Goal: Information Seeking & Learning: Learn about a topic

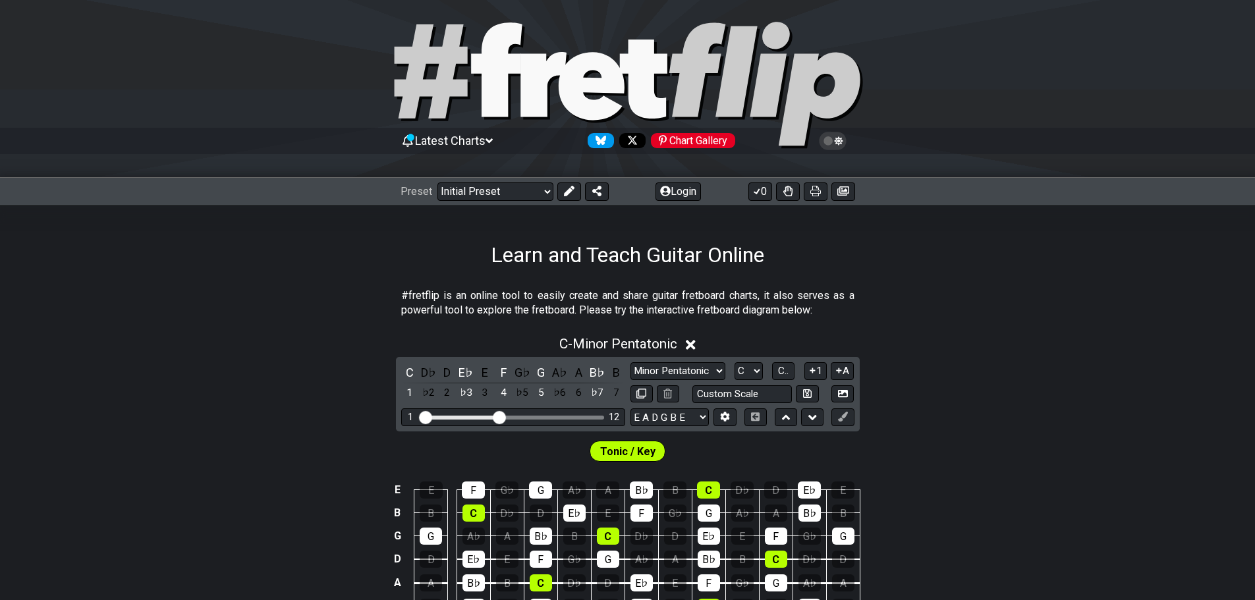
scroll to position [198, 0]
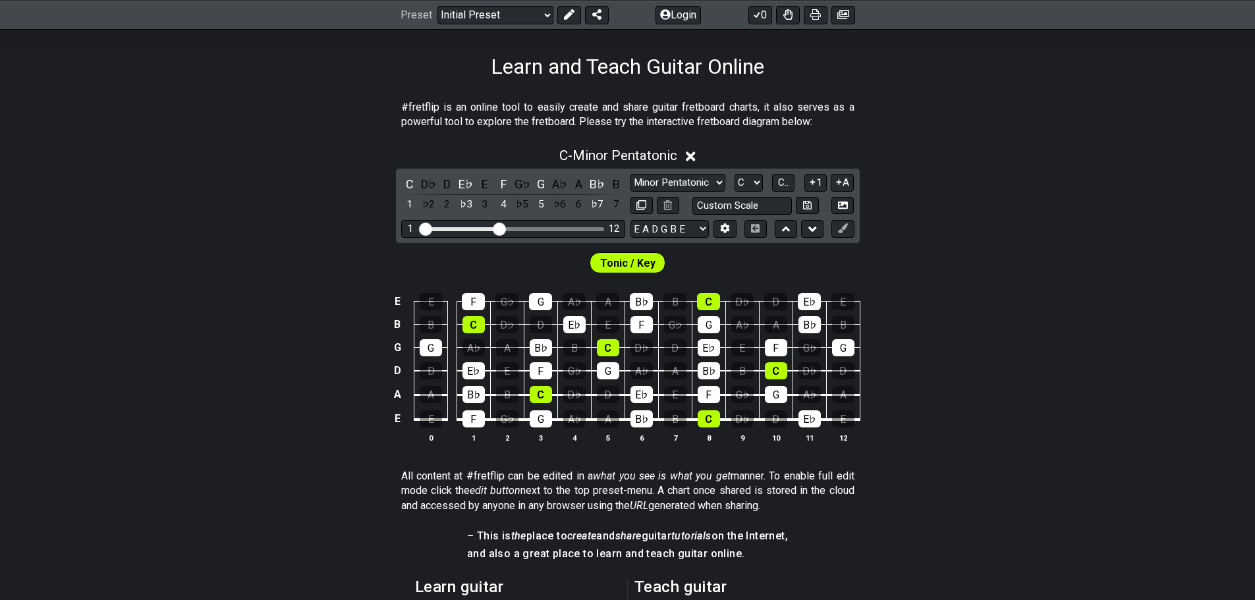
click at [696, 157] on icon at bounding box center [691, 157] width 10 height 10
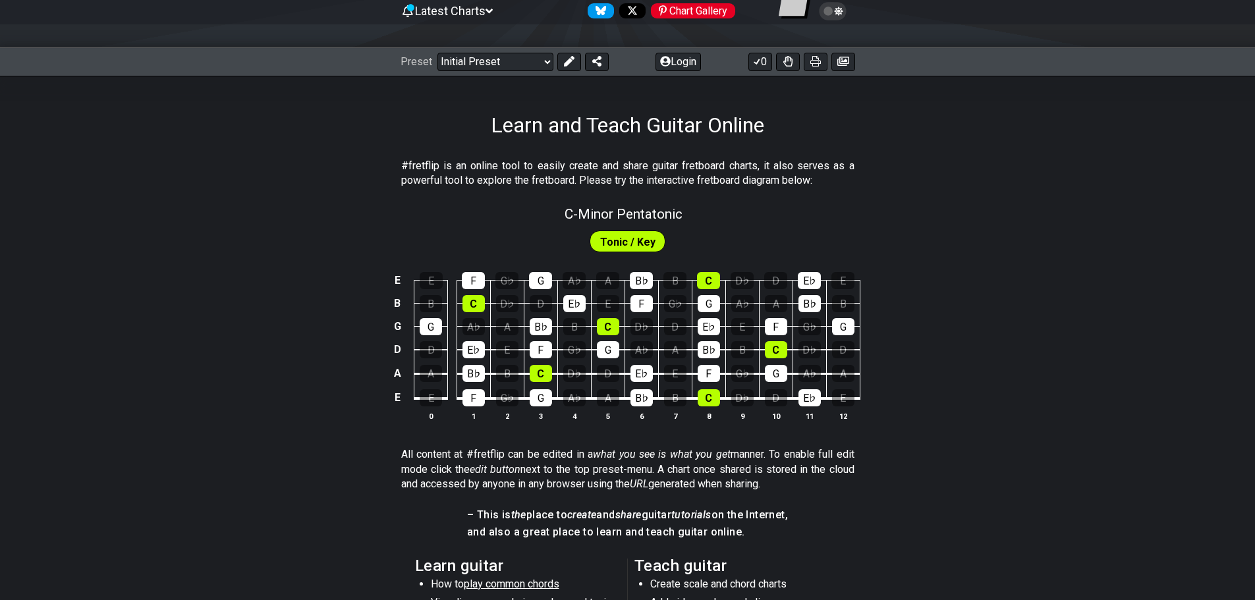
scroll to position [66, 0]
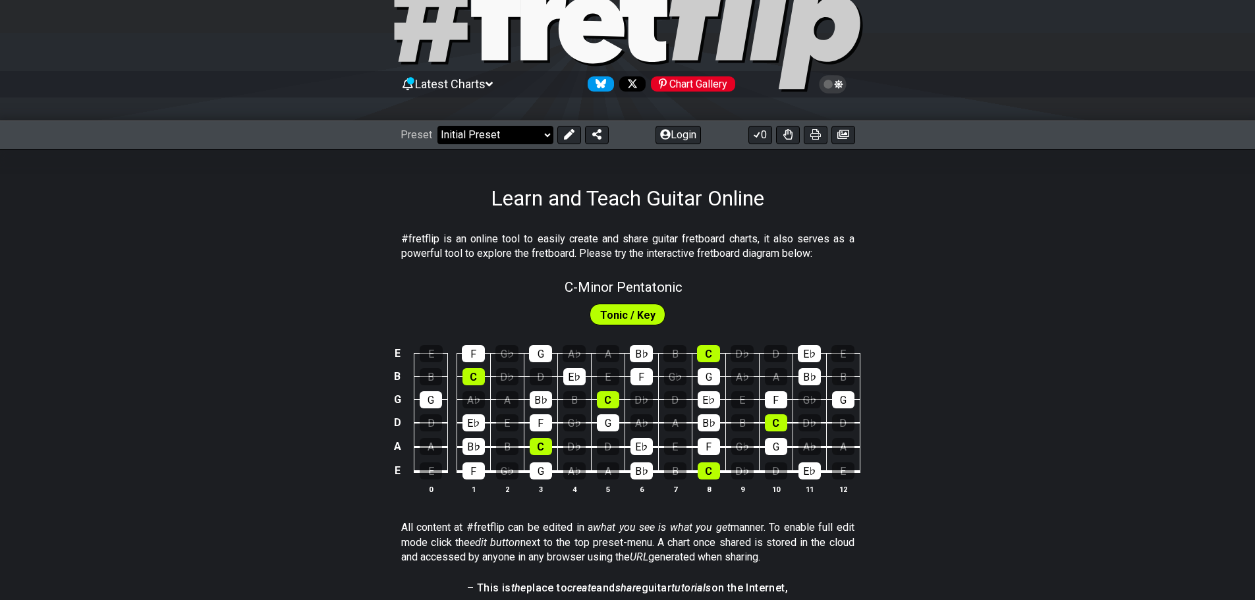
click at [509, 131] on select "Welcome to #fretflip! Initial Preset Custom Preset Minor Pentatonic Major Penta…" at bounding box center [496, 135] width 116 height 18
select select "/welcome"
click at [438, 126] on select "Welcome to #fretflip! Initial Preset Custom Preset Minor Pentatonic Major Penta…" at bounding box center [496, 135] width 116 height 18
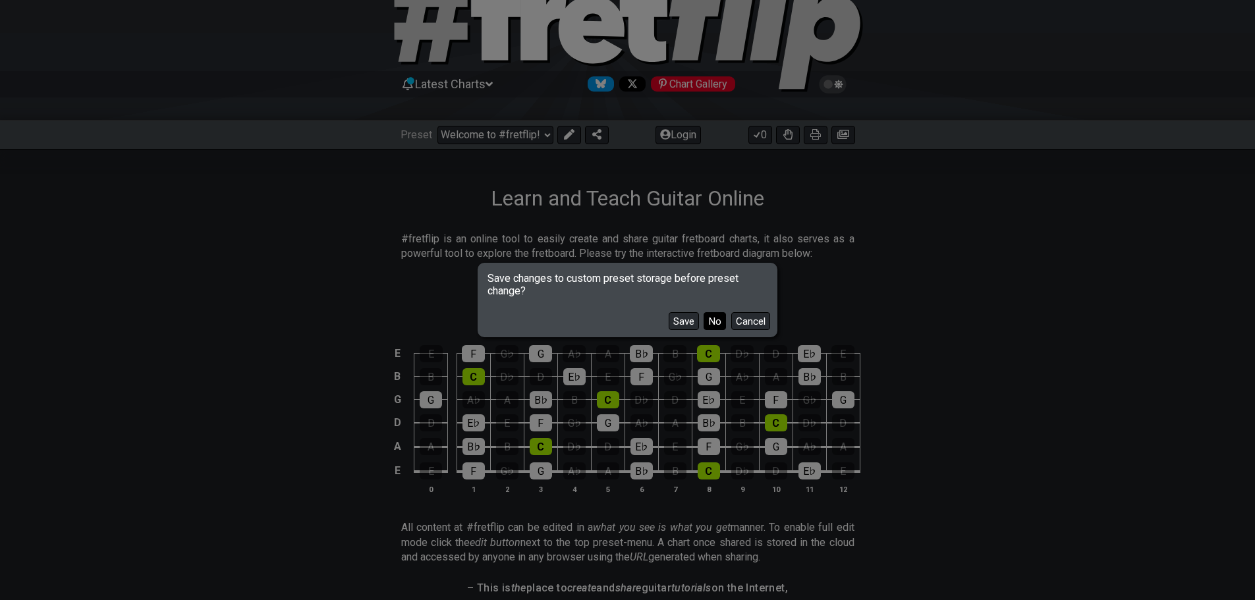
click at [715, 324] on button "No" at bounding box center [715, 321] width 22 height 18
select select "C"
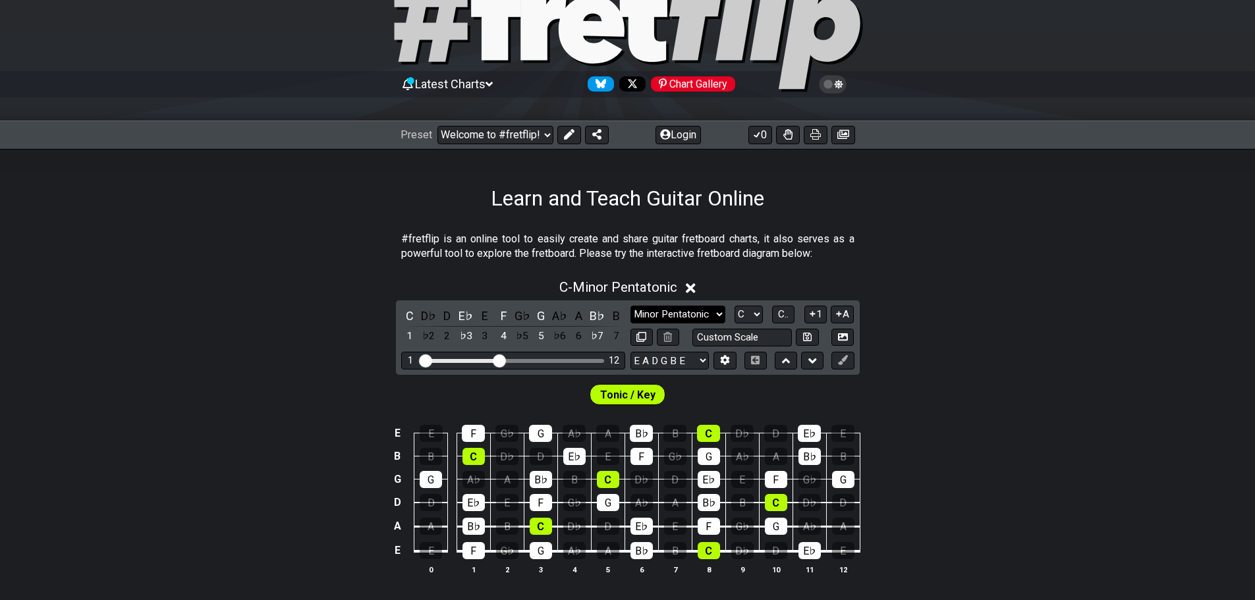
click at [701, 311] on select "Minor Pentatonic Click to edit Minor Pentatonic Major Pentatonic Minor Blues Ma…" at bounding box center [678, 315] width 95 height 18
click at [631, 306] on select "Minor Pentatonic Click to edit Minor Pentatonic Major Pentatonic Minor Blues Ma…" at bounding box center [678, 315] width 95 height 18
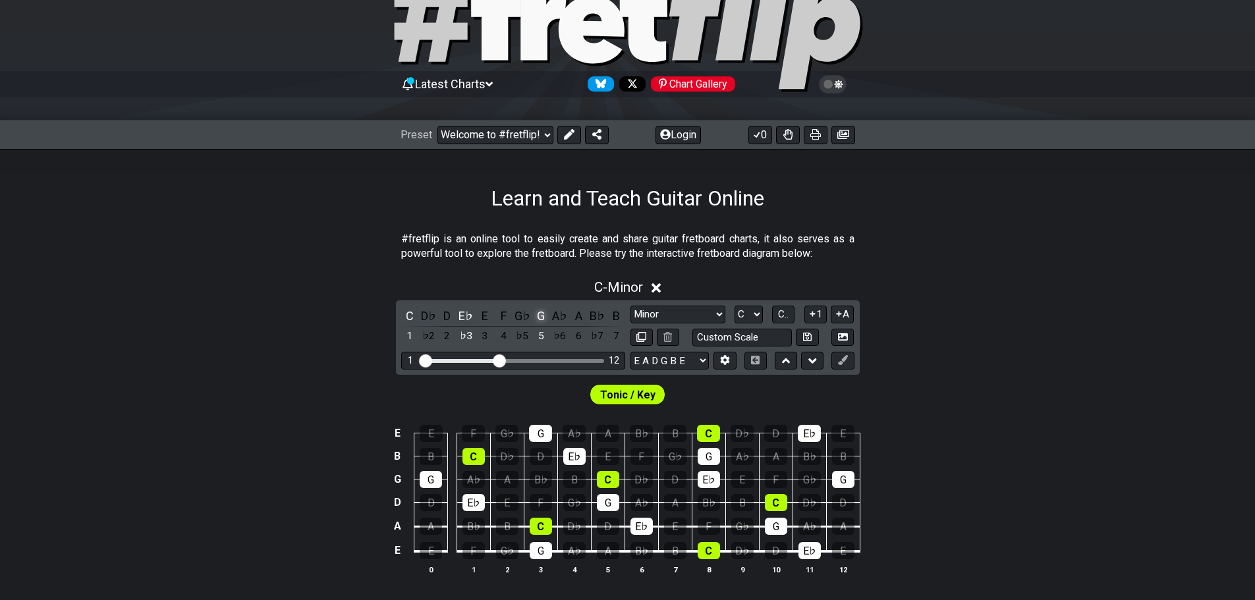
click at [539, 318] on div "G" at bounding box center [540, 316] width 17 height 18
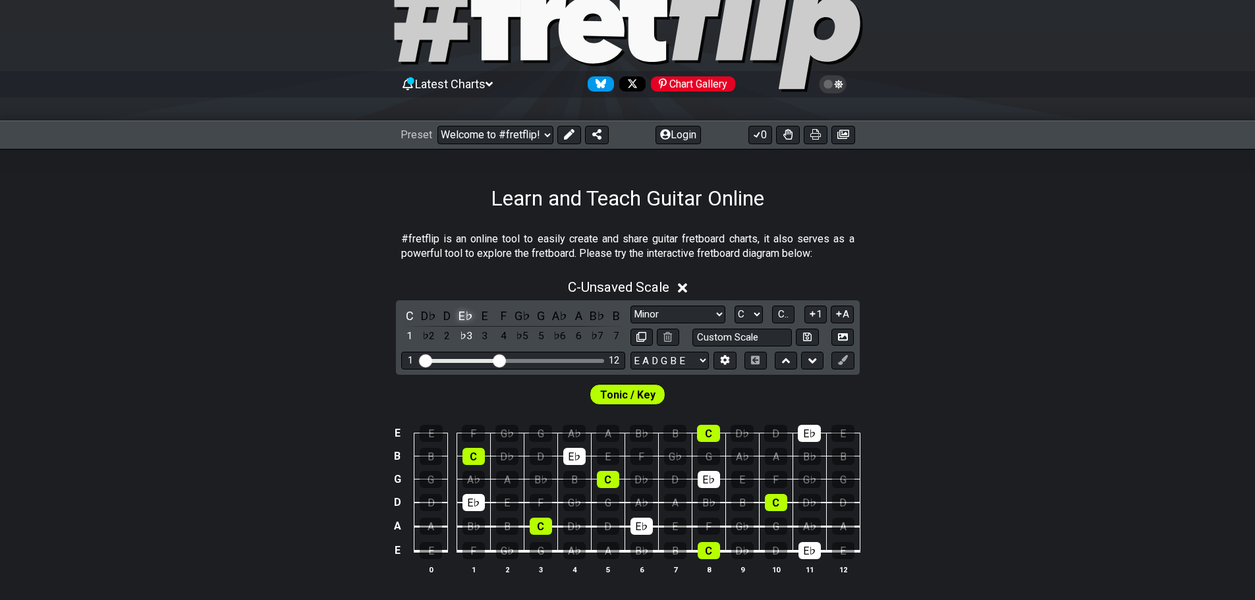
click at [469, 320] on div "E♭" at bounding box center [465, 316] width 17 height 18
click at [410, 315] on div "C" at bounding box center [409, 316] width 17 height 18
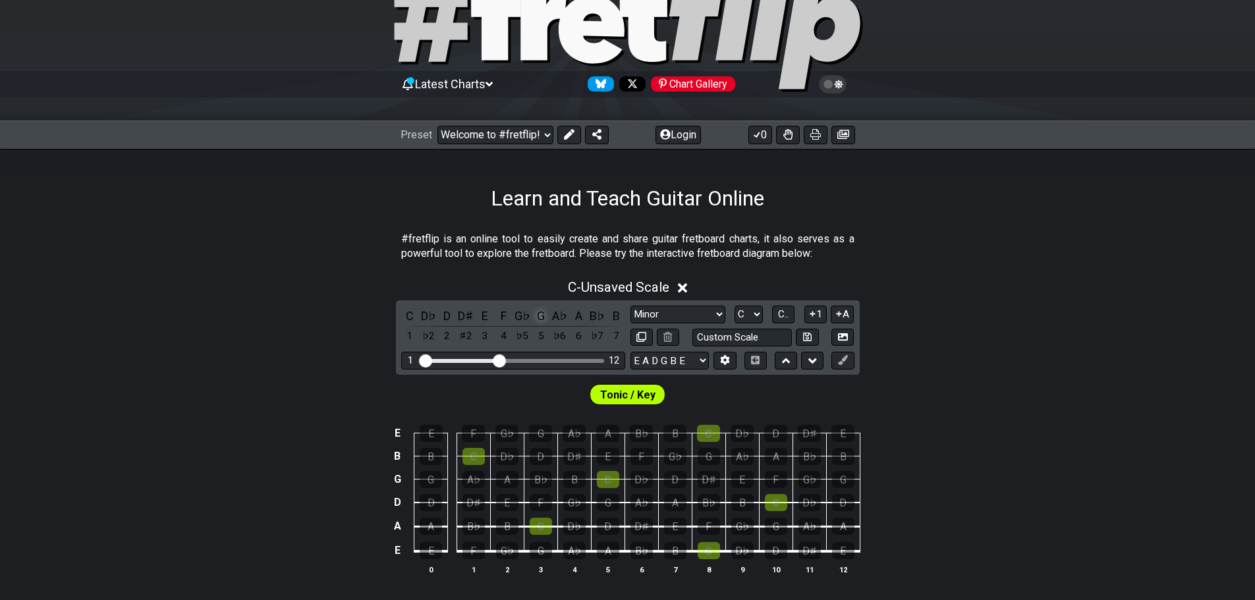
click at [538, 320] on div "G" at bounding box center [540, 316] width 17 height 18
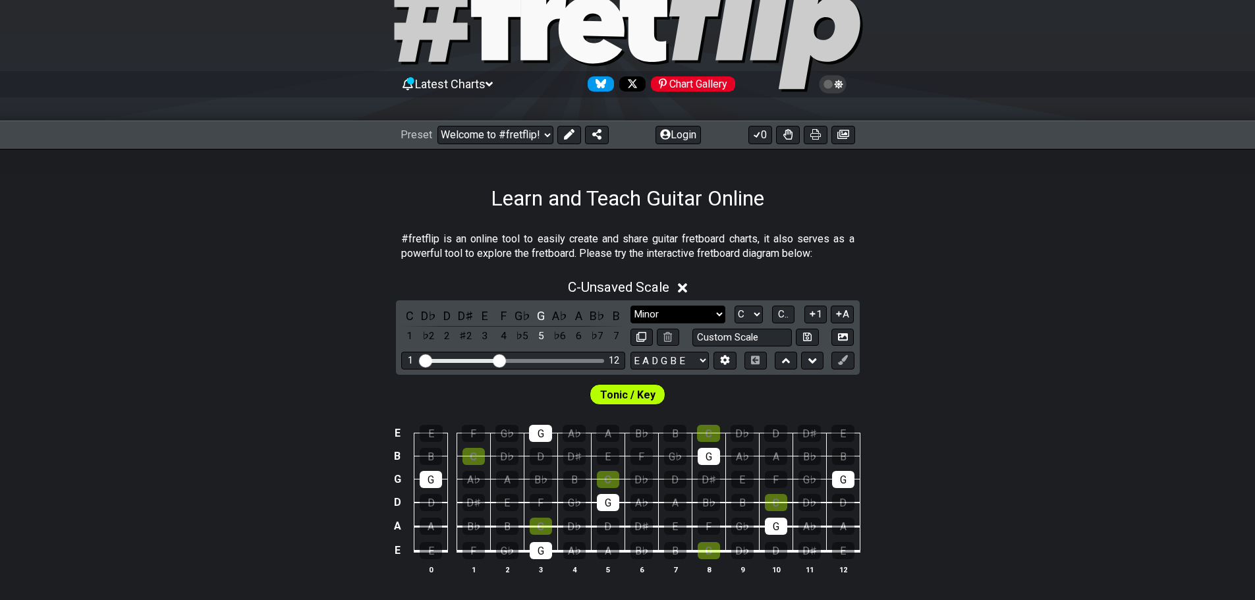
click at [693, 312] on select "Minor Pentatonic Click to edit Minor Pentatonic Major Pentatonic Minor Blues Ma…" at bounding box center [678, 315] width 95 height 18
select select "Minor / Aeolian"
click at [631, 306] on select "Minor Pentatonic Click to edit Minor Pentatonic Major Pentatonic Minor Blues Ma…" at bounding box center [678, 315] width 95 height 18
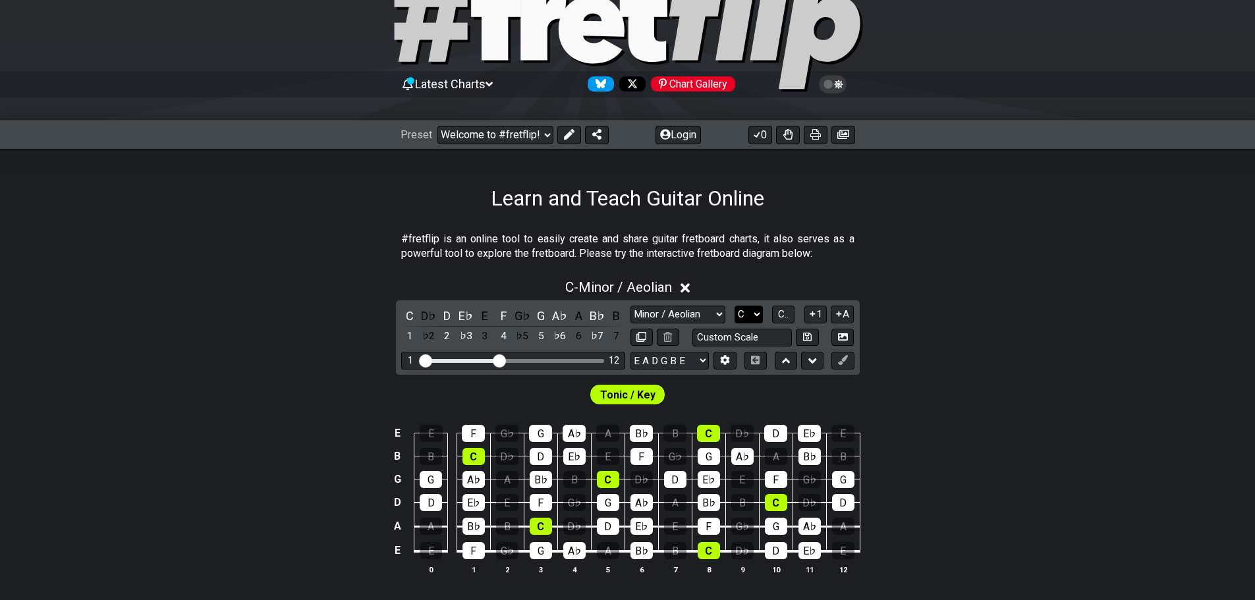
click at [756, 321] on select "A♭ A A♯ B♭ B C C♯ D♭ D D♯ E♭ E F F♯ G♭ G G♯" at bounding box center [749, 315] width 28 height 18
select select "A"
click at [735, 306] on select "A♭ A A♯ B♭ B C C♯ D♭ D D♯ E♭ E F F♯ G♭ G G♯" at bounding box center [749, 315] width 28 height 18
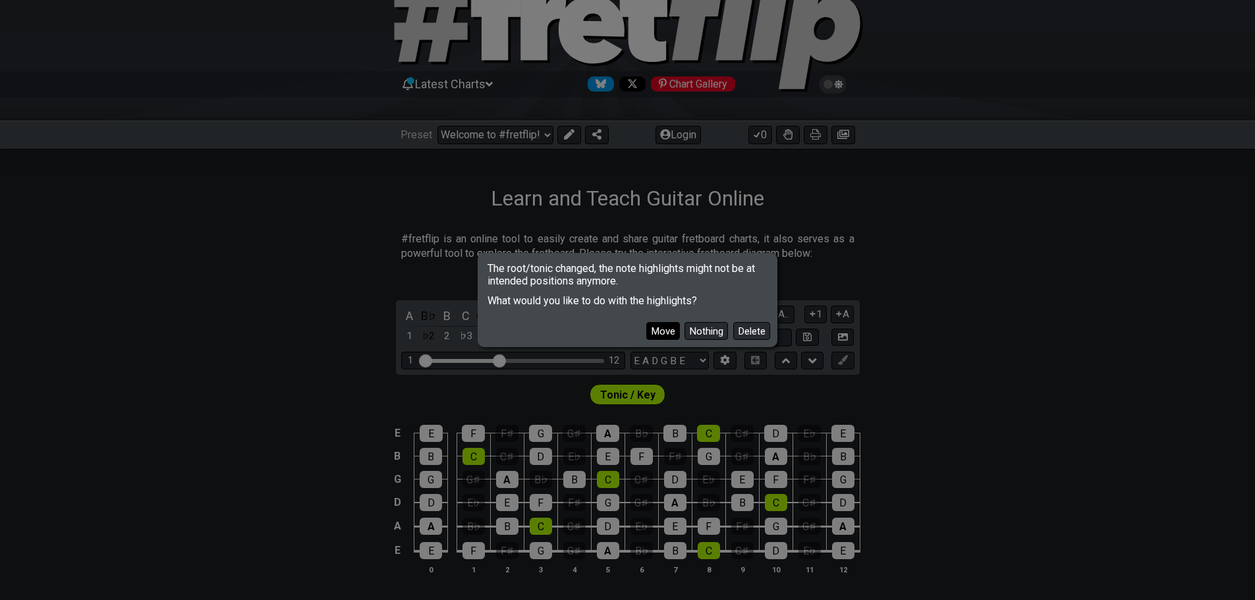
click at [666, 329] on button "Move" at bounding box center [663, 331] width 34 height 18
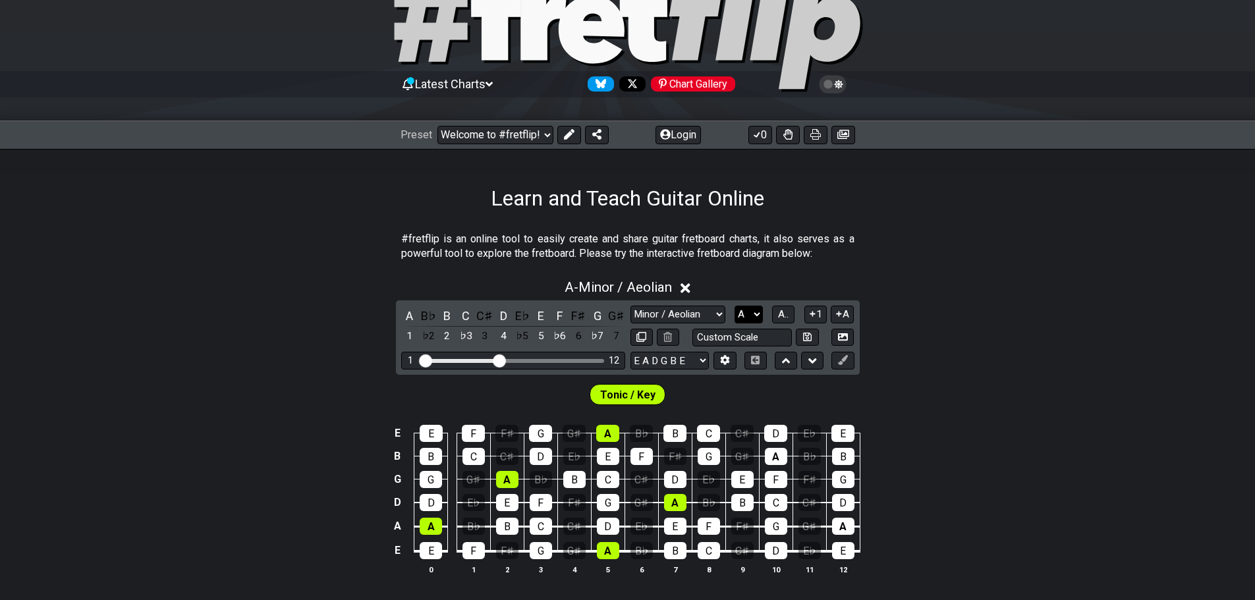
click at [758, 312] on select "A♭ A A♯ B♭ B C C♯ D♭ D D♯ E♭ E F F♯ G♭ G G♯" at bounding box center [749, 315] width 28 height 18
click at [954, 401] on div "Tonic / Key" at bounding box center [627, 391] width 1255 height 33
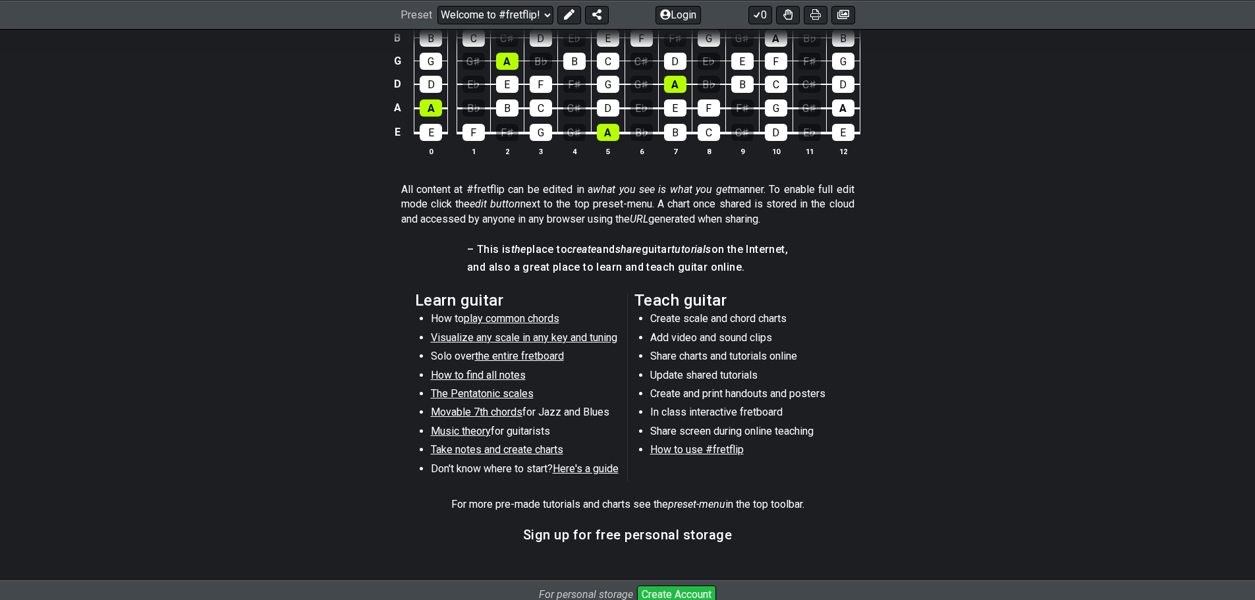
scroll to position [593, 0]
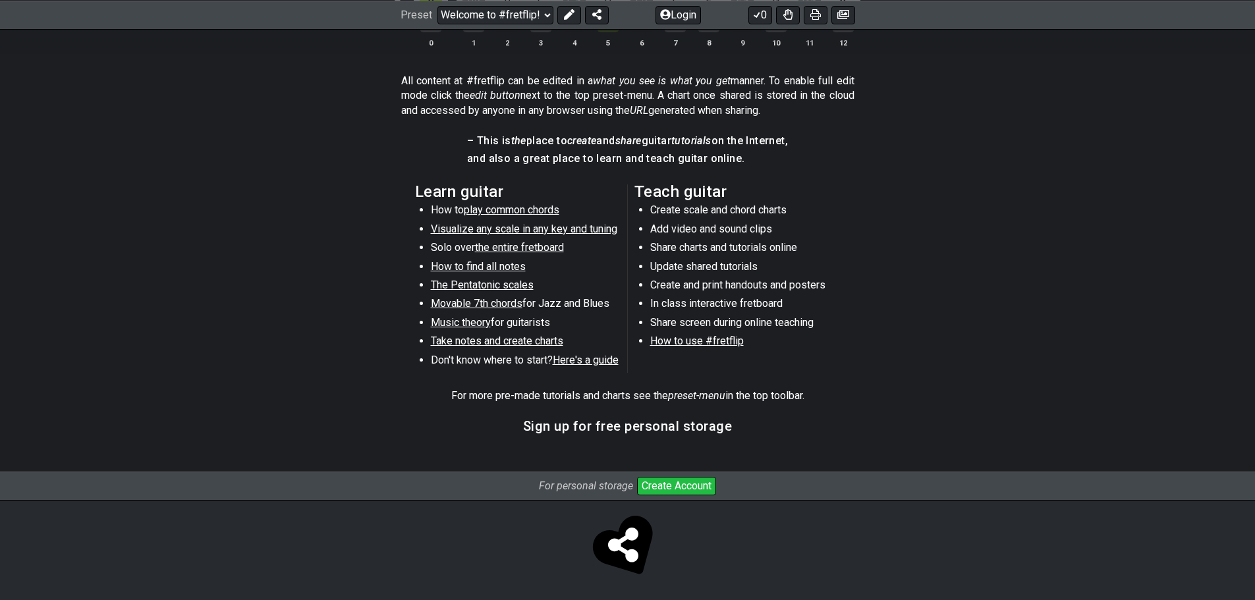
click at [468, 324] on span "Music theory" at bounding box center [461, 322] width 60 height 13
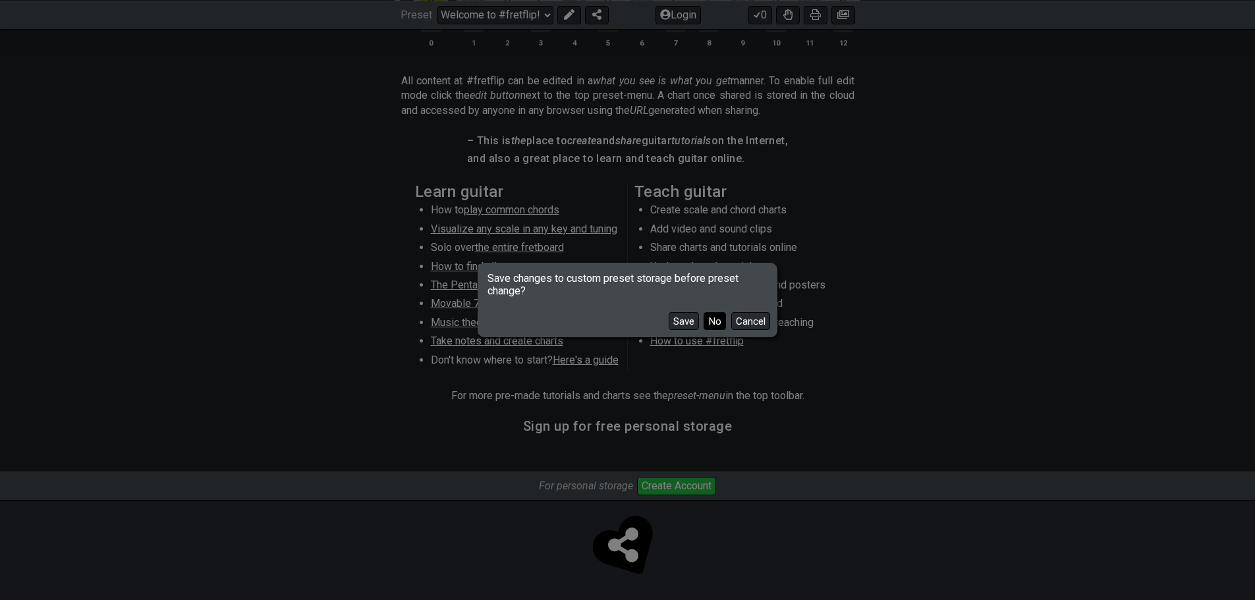
click at [717, 323] on button "No" at bounding box center [715, 321] width 22 height 18
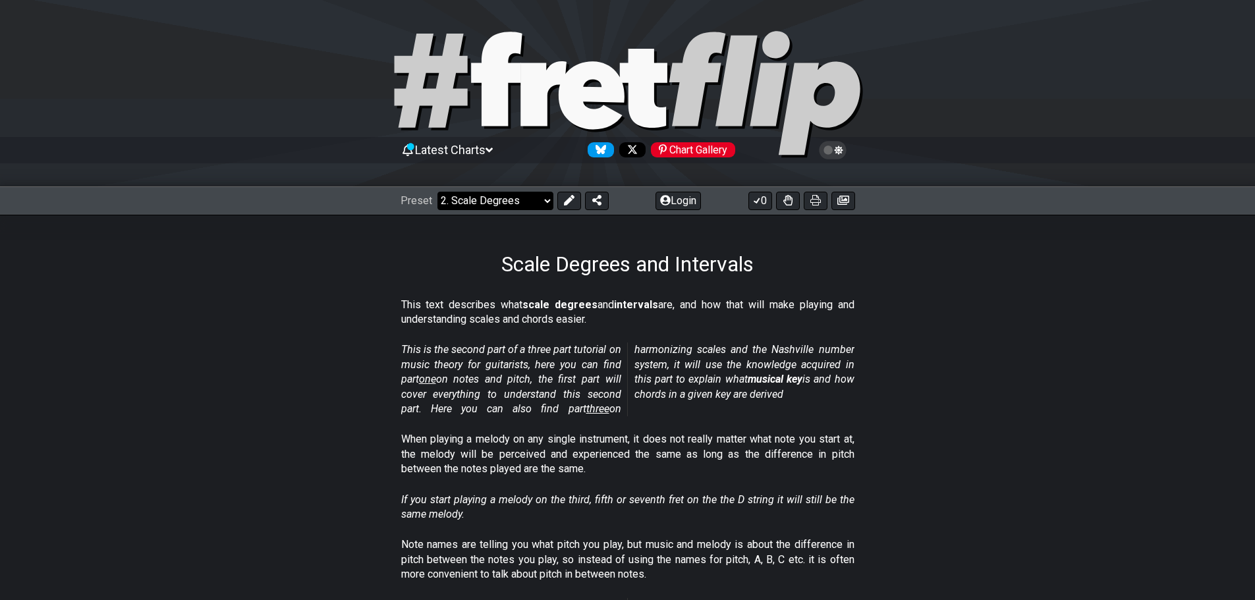
click at [480, 204] on select "Welcome to #fretflip! Initial Preset Custom Preset Minor Pentatonic Major Penta…" at bounding box center [496, 201] width 116 height 18
click at [438, 192] on select "Welcome to #fretflip! Initial Preset Custom Preset Minor Pentatonic Major Penta…" at bounding box center [496, 201] width 116 height 18
select select "/movable-7th-chords"
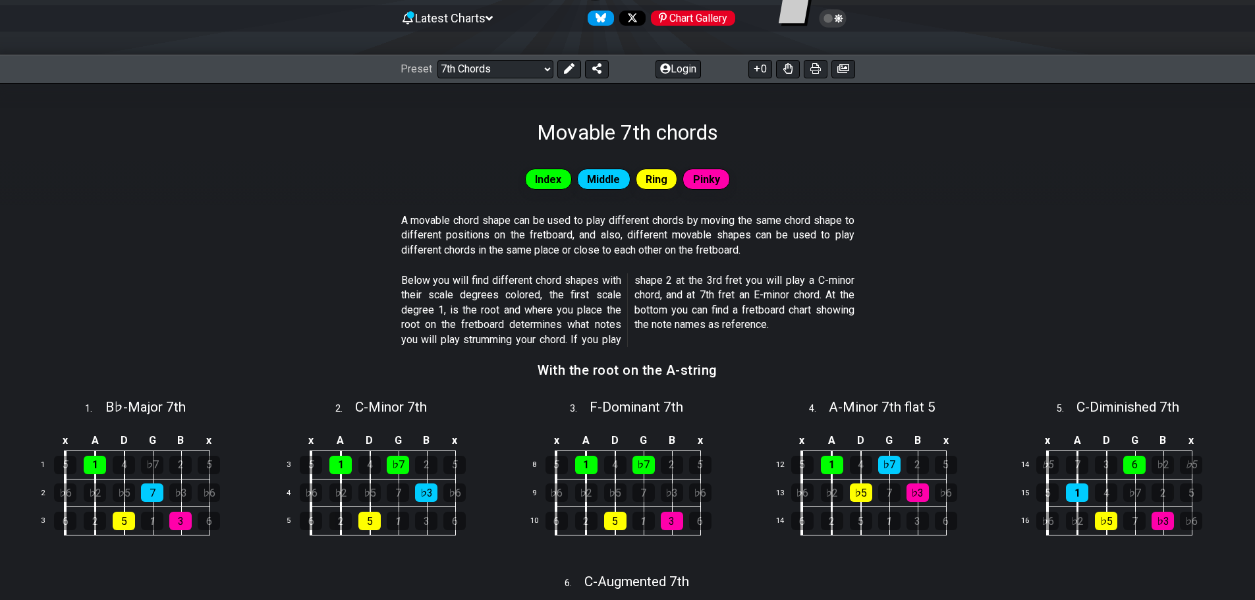
scroll to position [329, 0]
